Goal: Task Accomplishment & Management: Complete application form

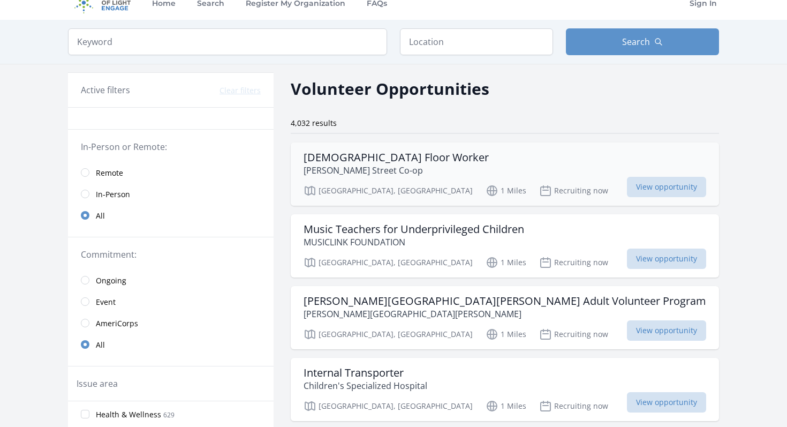
scroll to position [17, 0]
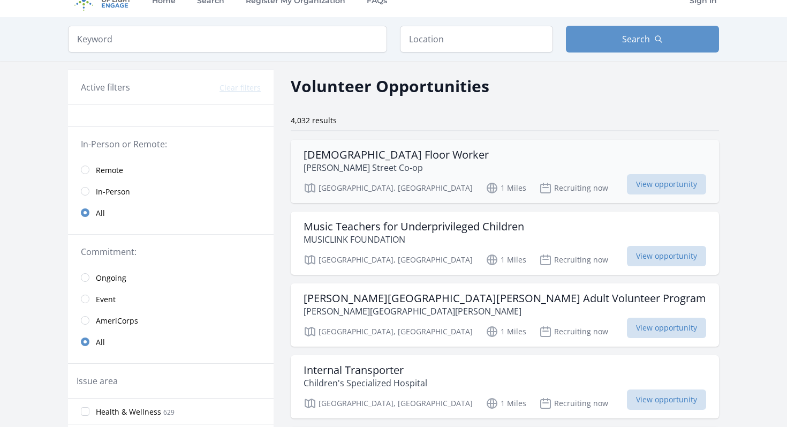
click at [332, 153] on h3 "[DEMOGRAPHIC_DATA] Floor Worker" at bounding box center [396, 154] width 185 height 13
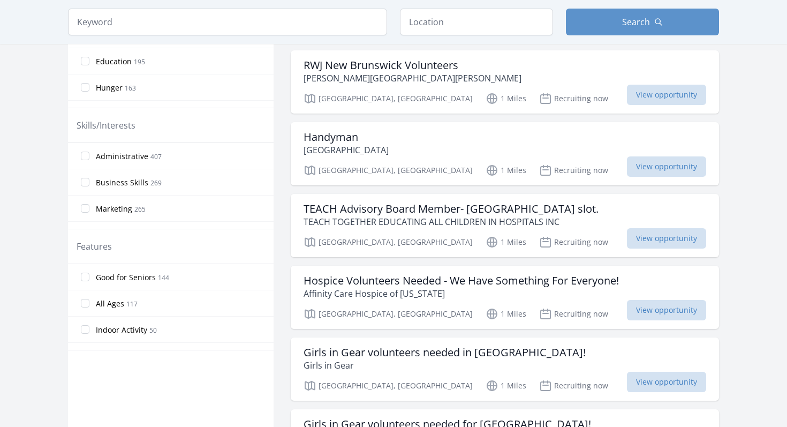
scroll to position [0, 0]
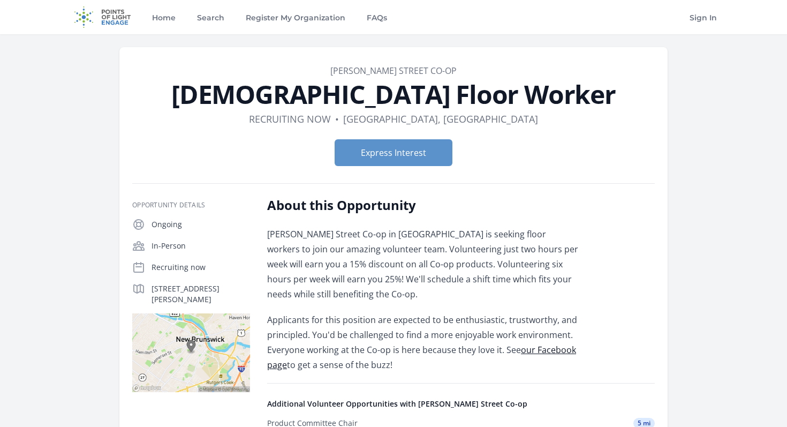
click at [611, 179] on article "Organization George Street Co-op Volunteer Floor Worker Duration Recruiting now…" at bounding box center [393, 368] width 548 height 643
